Goal: Find specific page/section: Find specific page/section

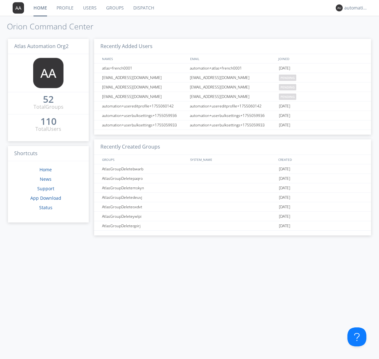
click at [143, 8] on link "Dispatch" at bounding box center [143, 8] width 30 height 16
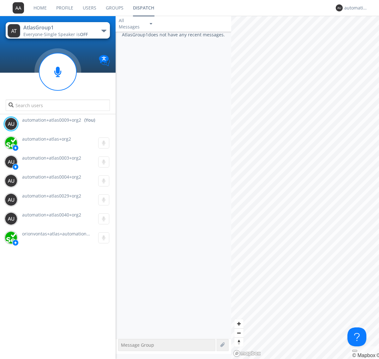
click at [104, 31] on div "button" at bounding box center [103, 31] width 5 height 3
click at [0, 0] on span "AtlasGroupDispatch5" at bounding box center [0, 0] width 0 height 0
click at [354, 8] on div "automation+atlas0009+org2" at bounding box center [356, 8] width 24 height 6
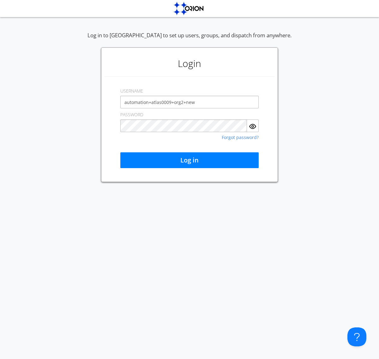
type input "automation+atlas0009+org2+new"
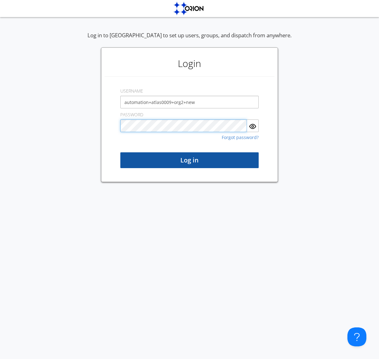
click at [189, 160] on button "Log in" at bounding box center [189, 160] width 138 height 16
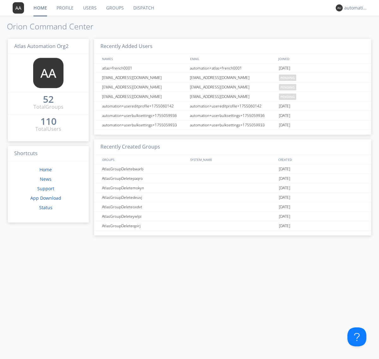
click at [143, 8] on link "Dispatch" at bounding box center [143, 8] width 30 height 16
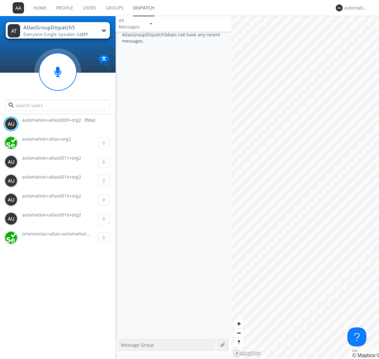
click at [104, 31] on div "button" at bounding box center [103, 31] width 5 height 3
click at [0, 0] on span "AtlasGroup1" at bounding box center [0, 0] width 0 height 0
click at [354, 8] on div "automation+atlas0009+org2" at bounding box center [356, 8] width 24 height 6
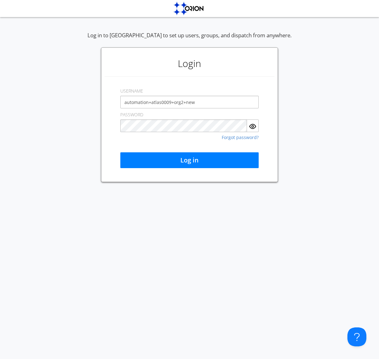
type input "automation+atlas0009+org2+new"
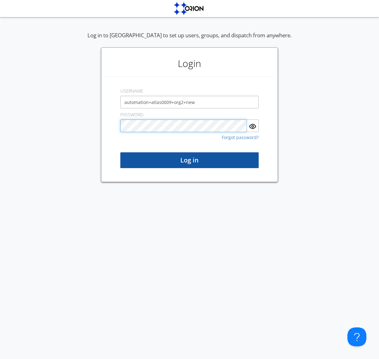
click at [189, 160] on button "Log in" at bounding box center [189, 160] width 138 height 16
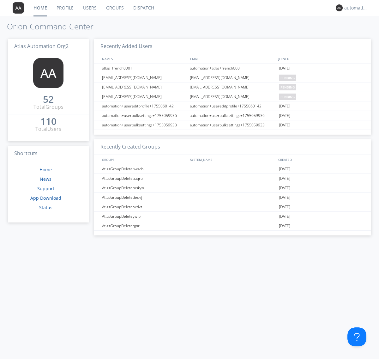
click at [143, 8] on link "Dispatch" at bounding box center [143, 8] width 30 height 16
